Goal: Navigation & Orientation: Find specific page/section

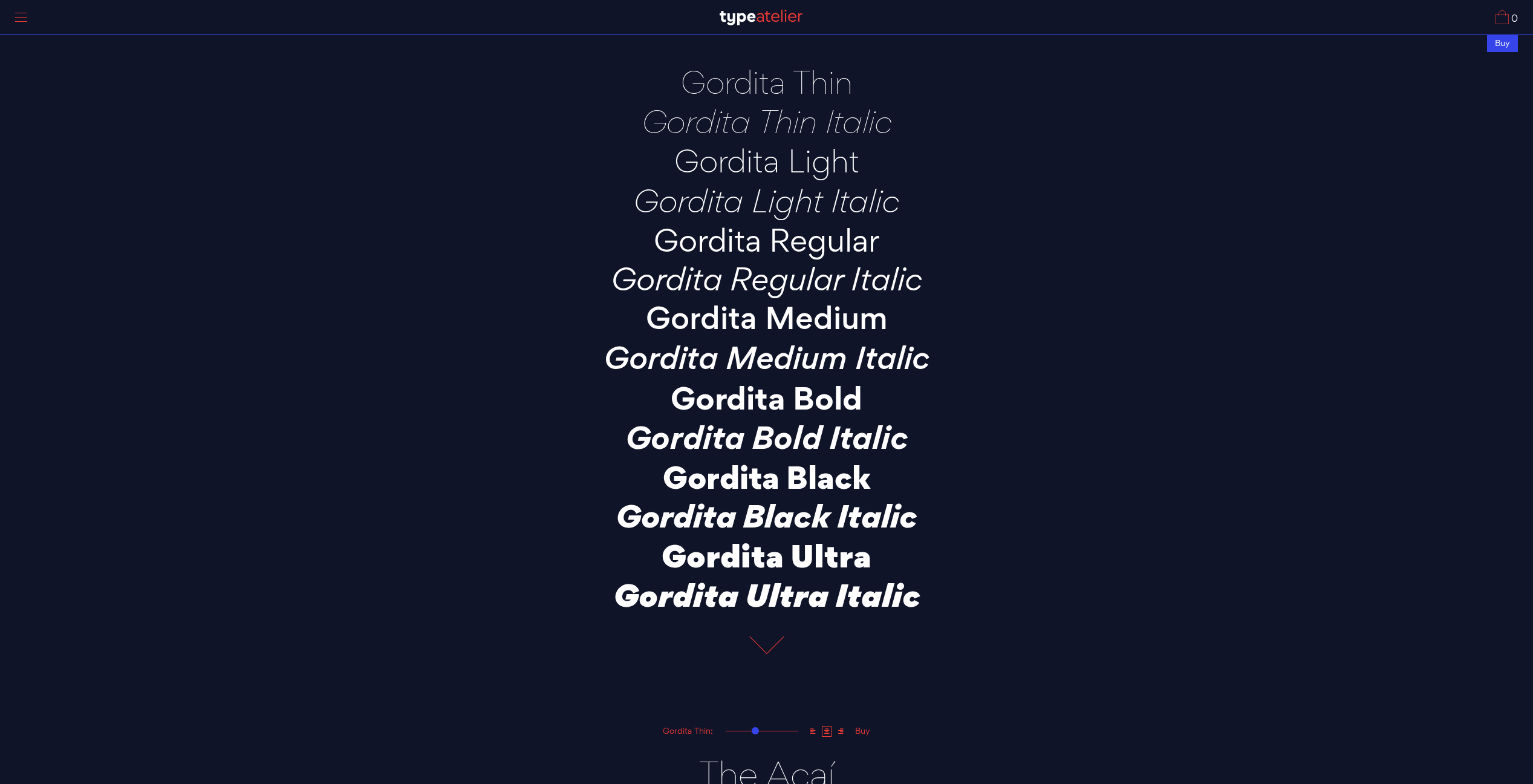
click at [27, 18] on div at bounding box center [21, 17] width 30 height 27
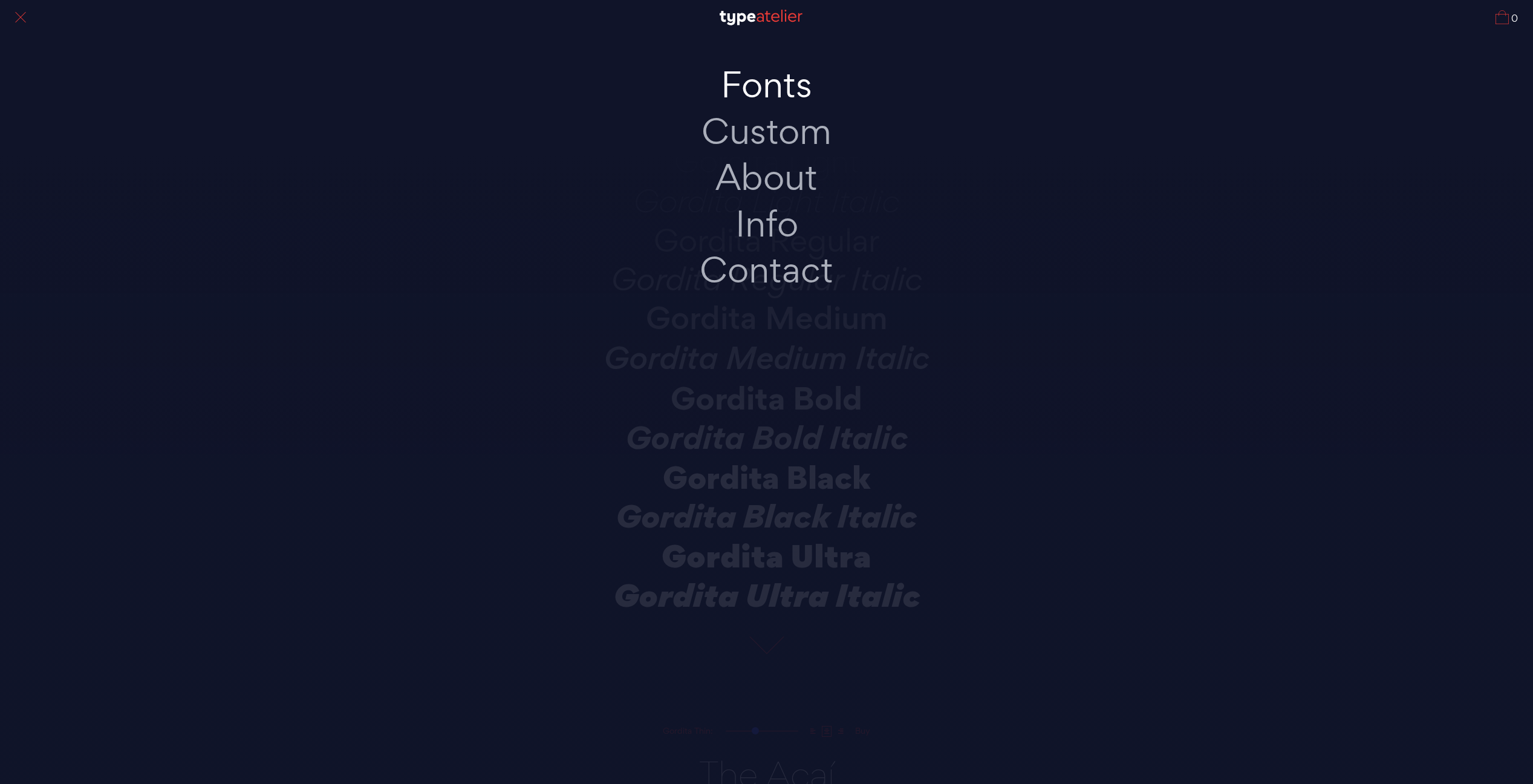
click at [776, 83] on link "Fonts" at bounding box center [767, 85] width 254 height 47
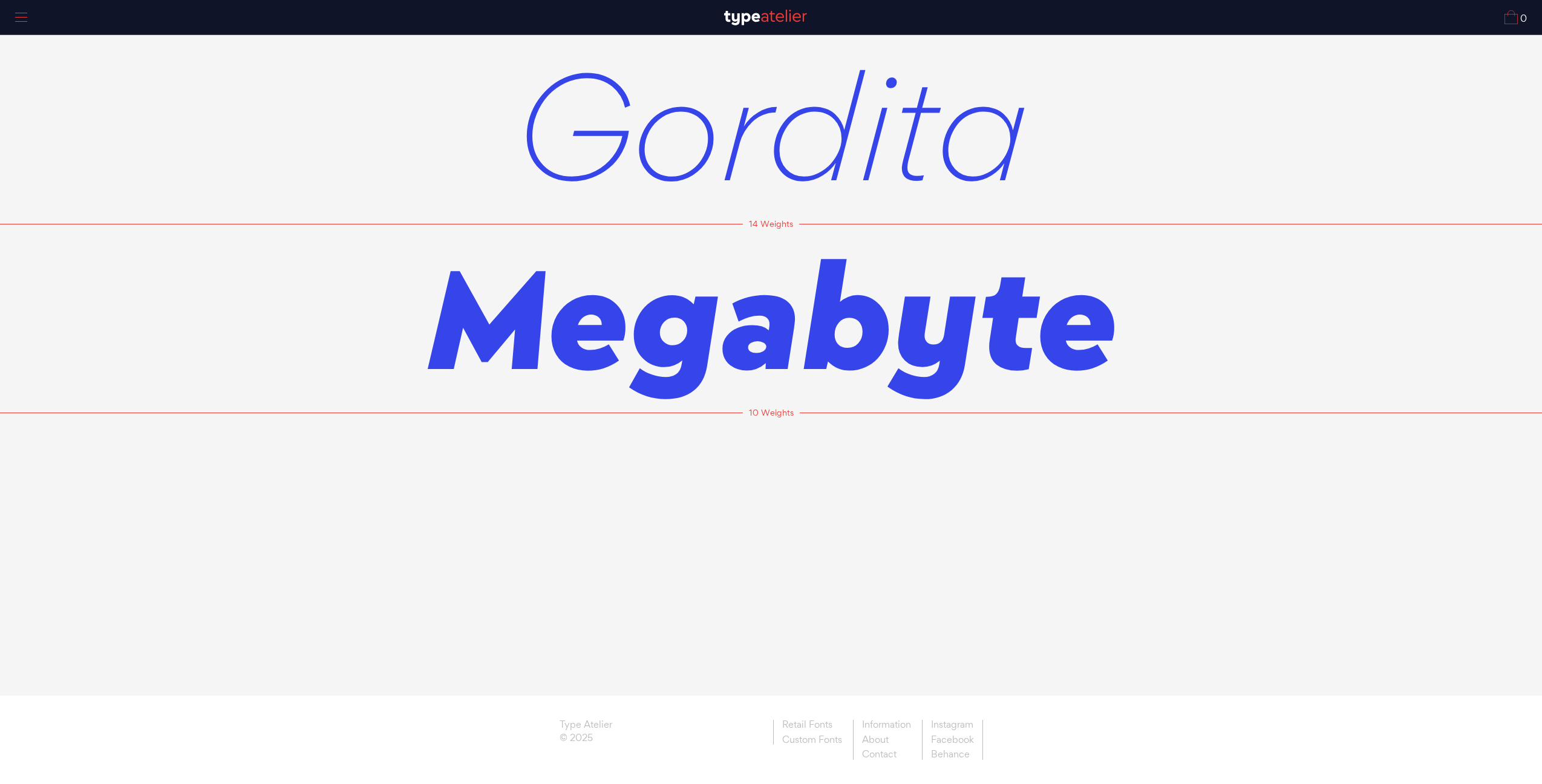
click at [683, 163] on span "Gordita" at bounding box center [771, 124] width 514 height 189
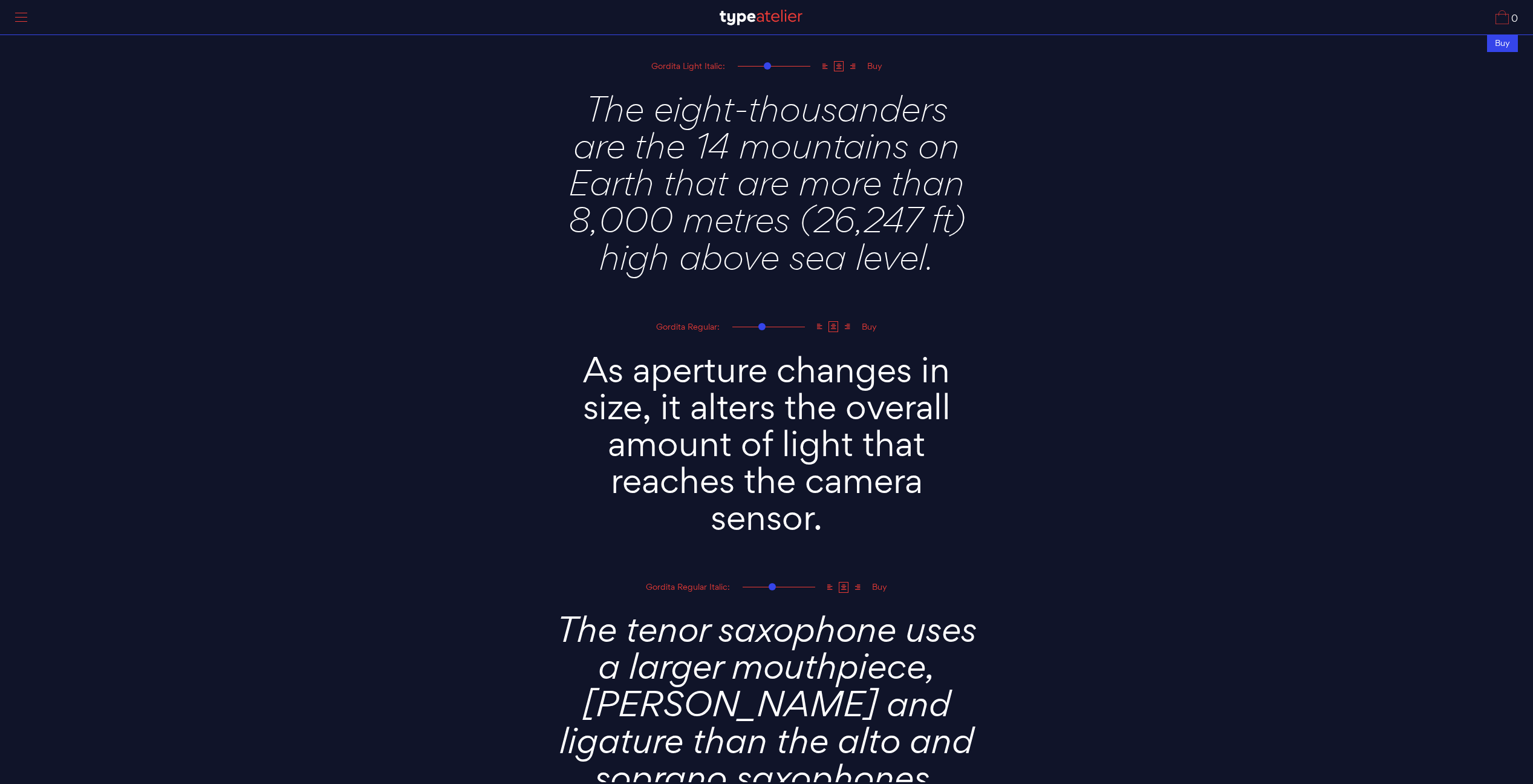
scroll to position [1446, 0]
